Goal: Transaction & Acquisition: Purchase product/service

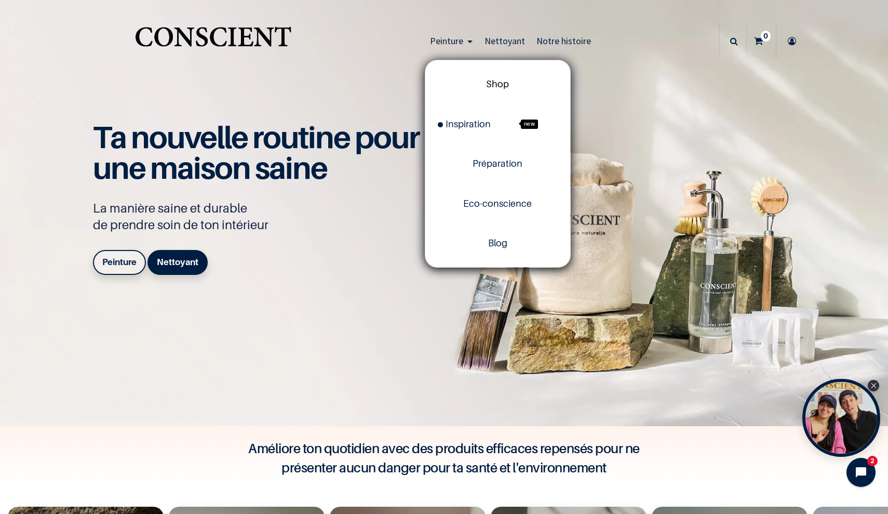
click at [489, 83] on span "Shop" at bounding box center [497, 83] width 23 height 11
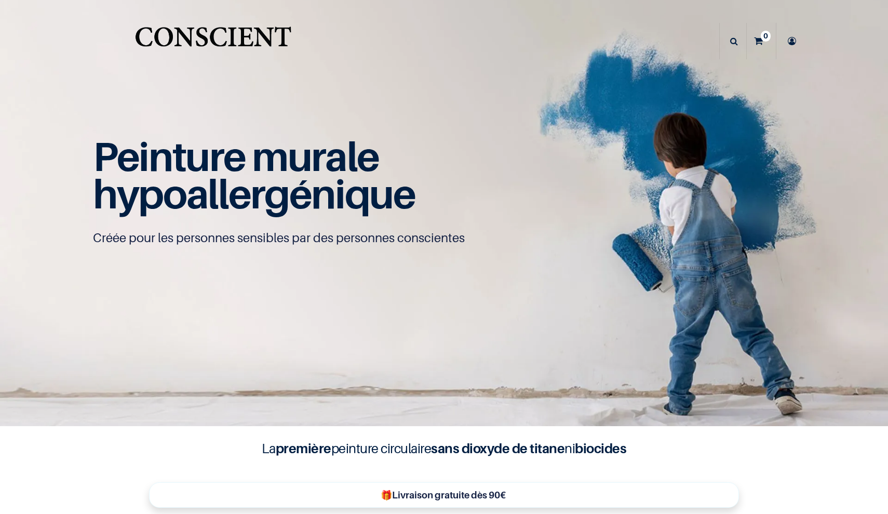
scroll to position [1, 0]
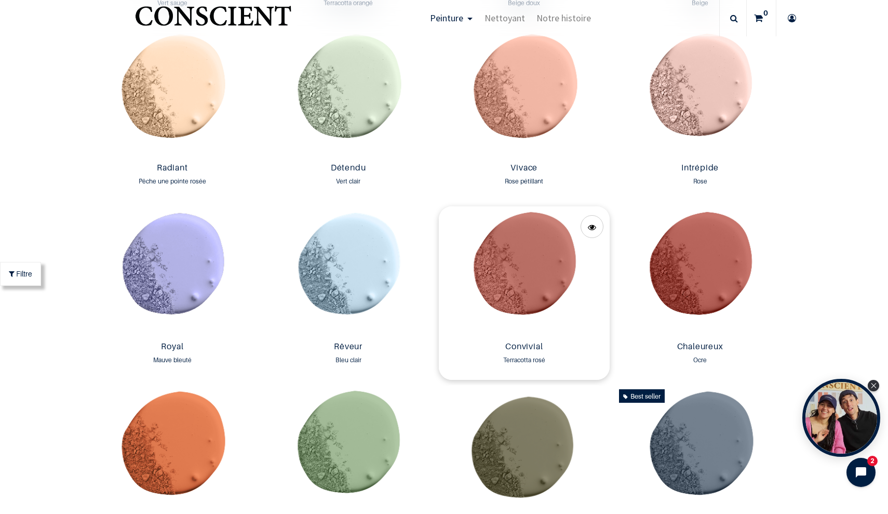
scroll to position [896, 0]
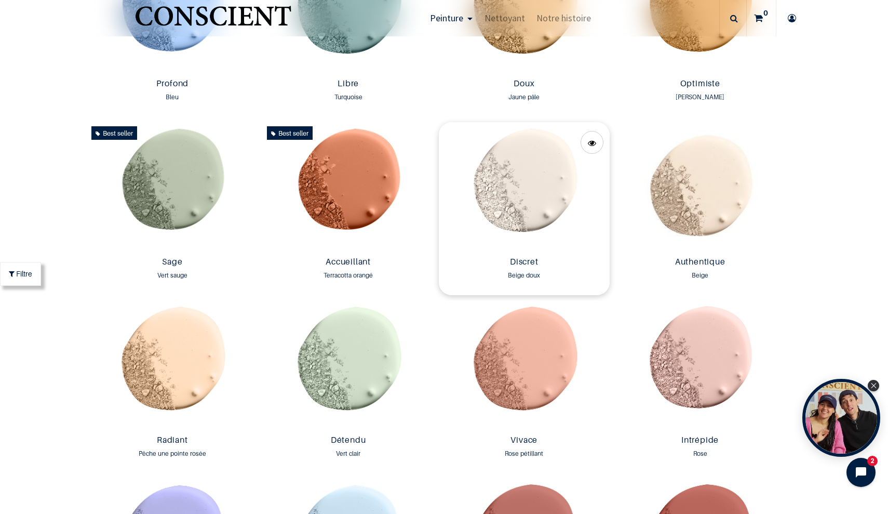
click at [543, 210] on img at bounding box center [524, 187] width 171 height 130
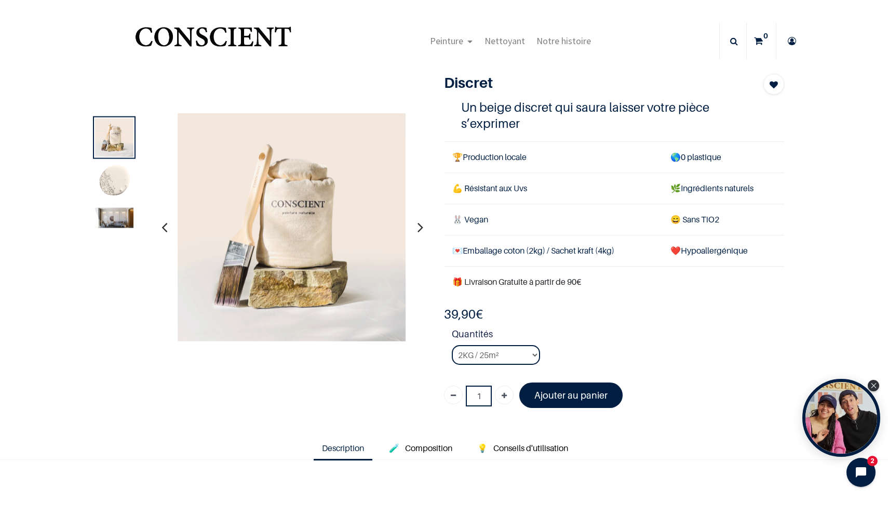
click at [121, 185] on img at bounding box center [114, 182] width 38 height 38
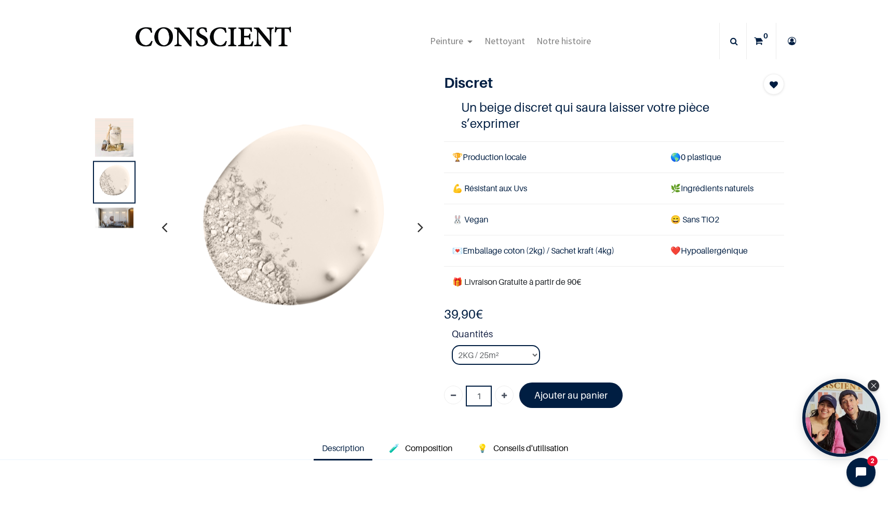
click at [303, 184] on img at bounding box center [291, 227] width 229 height 229
